Goal: Find specific page/section: Find specific page/section

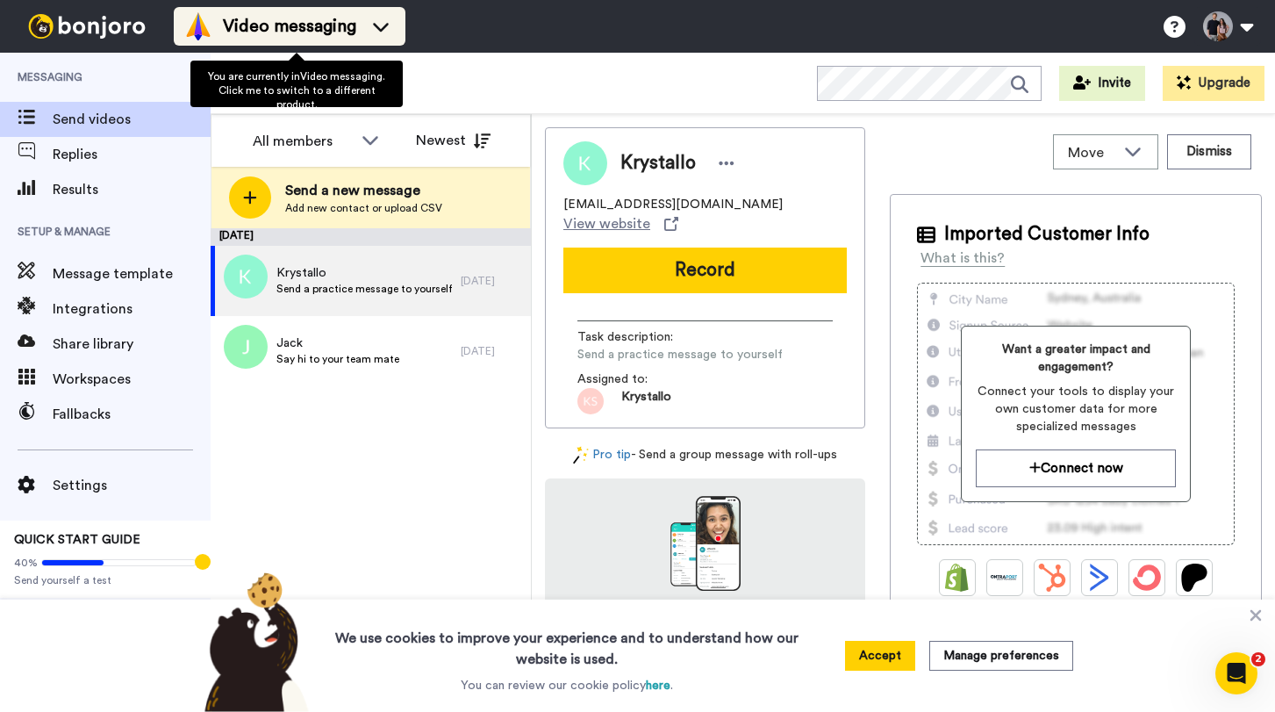
click at [258, 28] on span "Video messaging" at bounding box center [289, 26] width 133 height 25
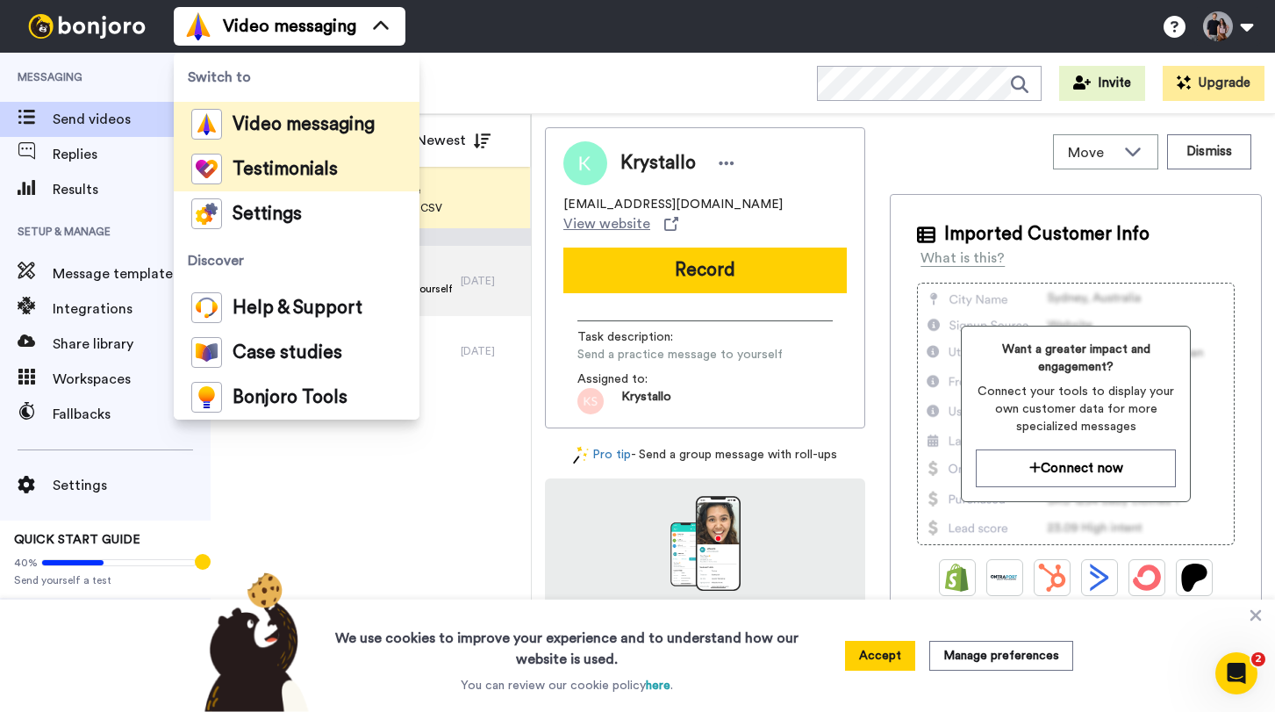
click at [314, 161] on span "Testimonials" at bounding box center [285, 170] width 105 height 18
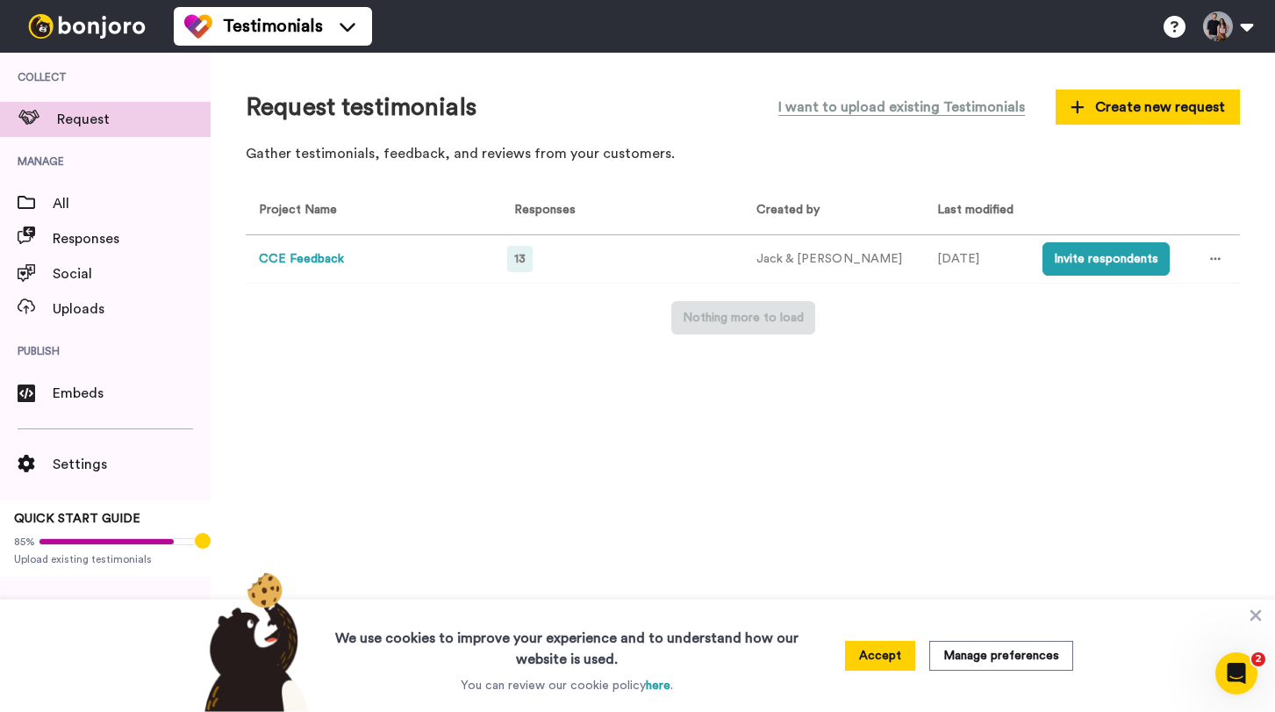
click at [522, 258] on span "13" at bounding box center [519, 259] width 11 height 12
